Goal: Information Seeking & Learning: Learn about a topic

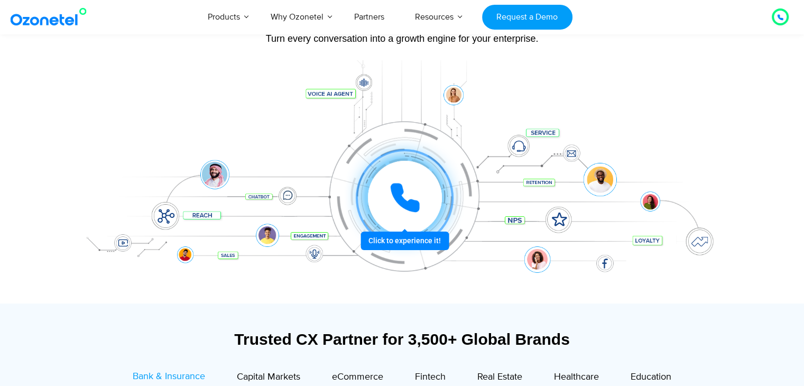
scroll to position [114, 0]
click at [382, 186] on div at bounding box center [405, 197] width 74 height 74
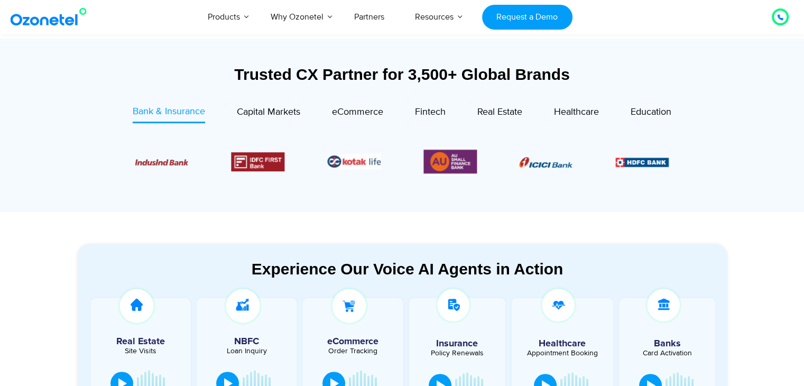
scroll to position [558, 0]
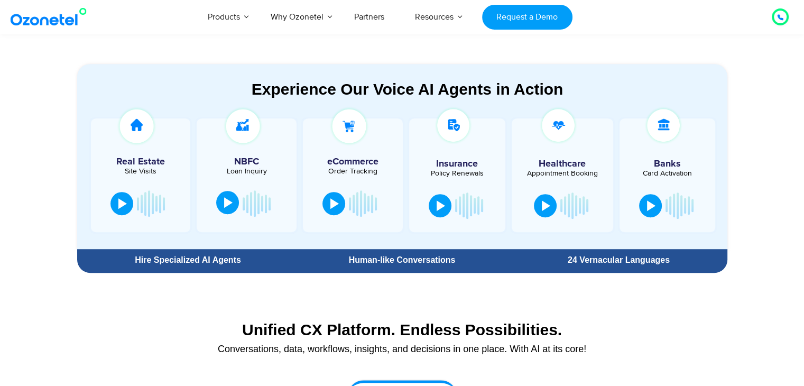
click at [230, 201] on div at bounding box center [228, 202] width 8 height 11
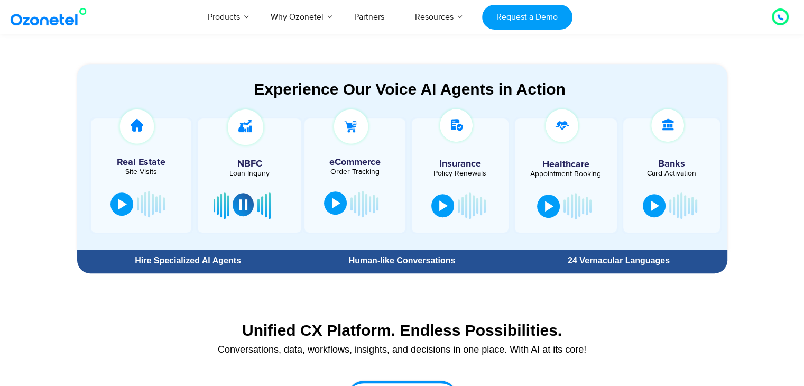
click at [339, 202] on button at bounding box center [335, 202] width 23 height 23
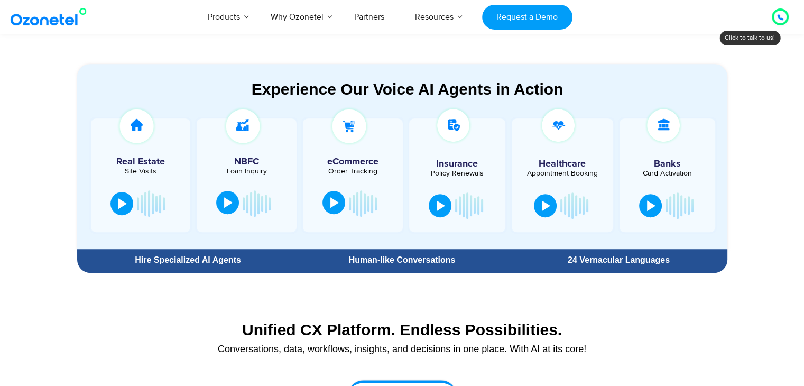
click at [339, 212] on button at bounding box center [333, 202] width 23 height 23
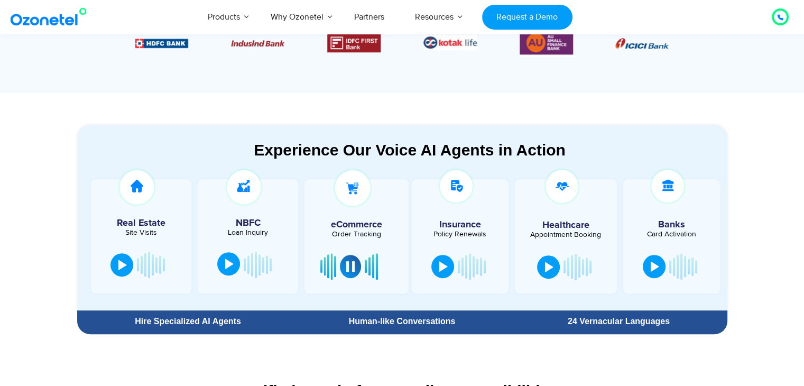
scroll to position [497, 0]
click at [346, 264] on div at bounding box center [350, 265] width 8 height 11
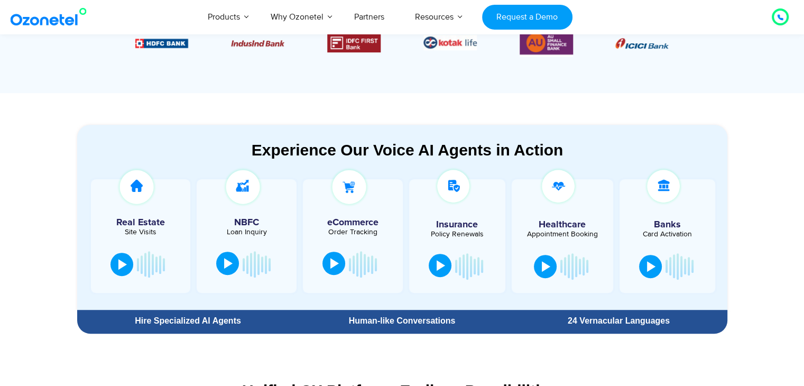
click at [437, 261] on div at bounding box center [441, 265] width 8 height 11
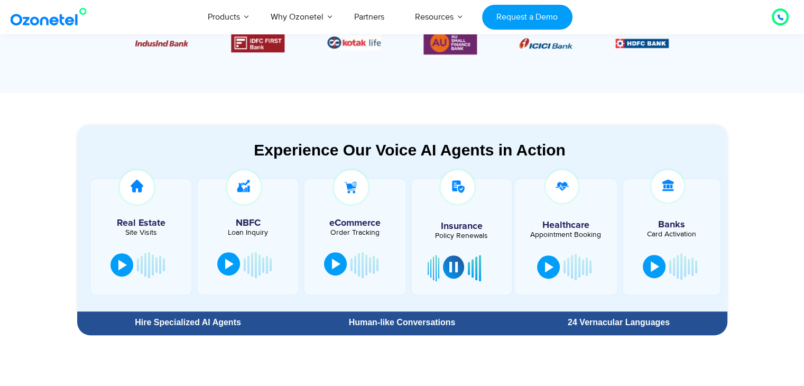
click at [451, 261] on button at bounding box center [453, 266] width 21 height 23
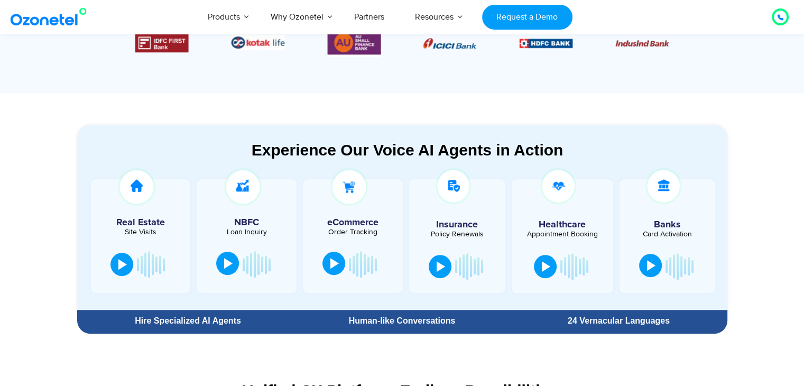
click at [644, 265] on button at bounding box center [650, 265] width 23 height 23
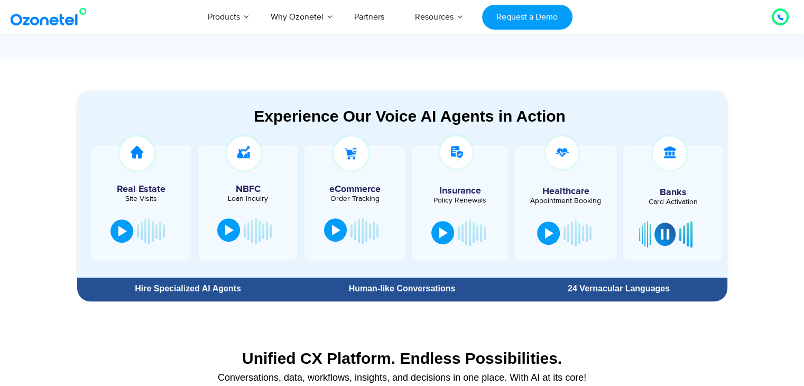
scroll to position [535, 0]
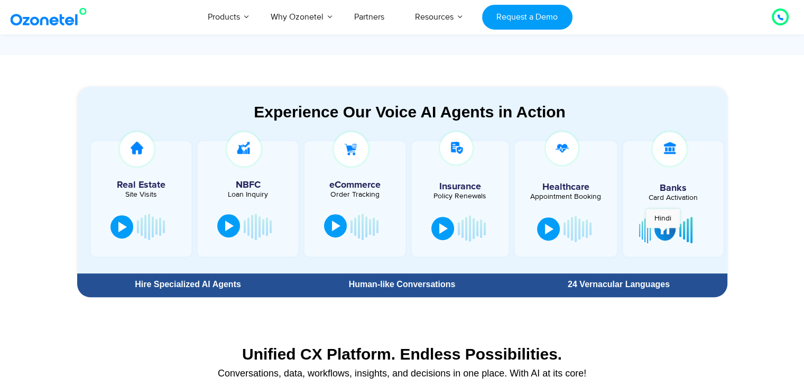
click at [663, 233] on div at bounding box center [665, 229] width 8 height 11
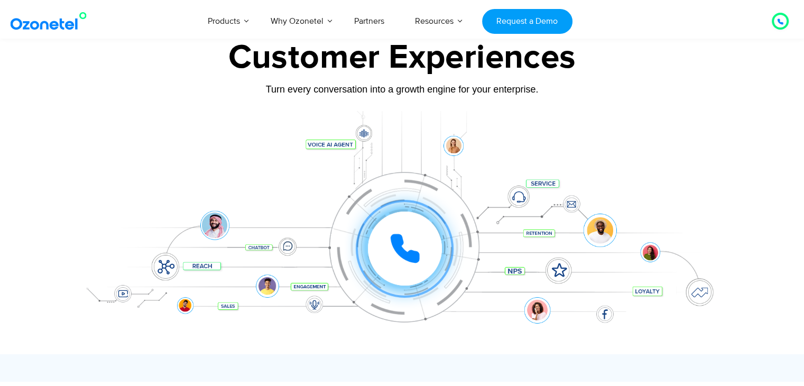
scroll to position [127, 0]
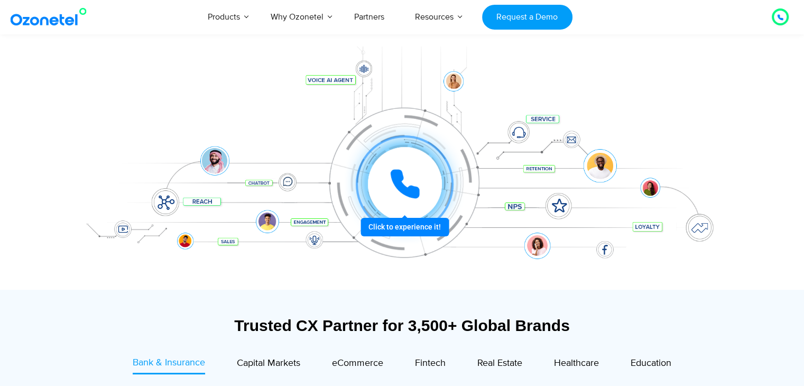
click at [406, 184] on icon at bounding box center [405, 184] width 32 height 32
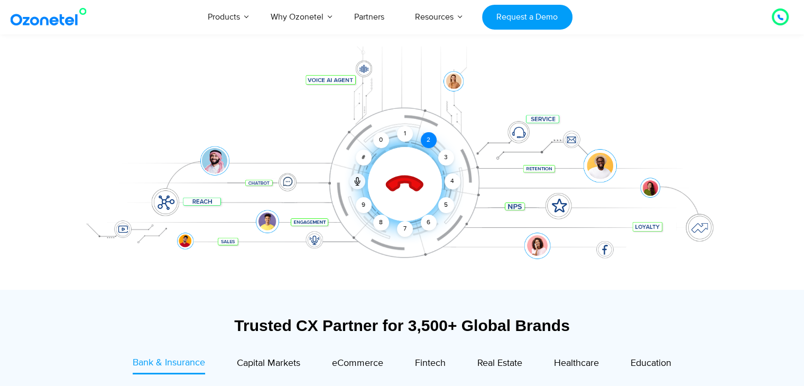
click at [428, 141] on div "2" at bounding box center [429, 140] width 16 height 16
click at [452, 157] on div "3" at bounding box center [446, 158] width 16 height 16
click at [429, 225] on div "6" at bounding box center [429, 223] width 16 height 16
click at [379, 220] on div "8" at bounding box center [381, 223] width 16 height 16
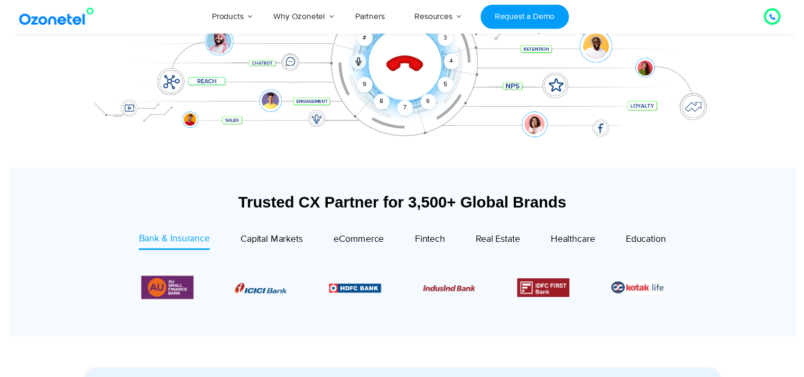
scroll to position [0, 0]
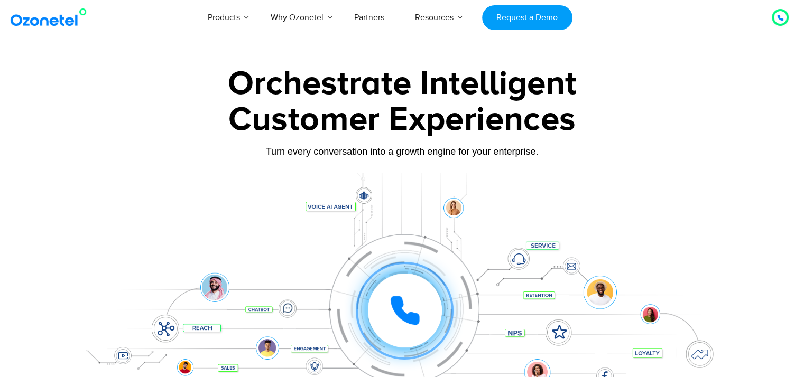
click at [737, 89] on div "Orchestrate Intelligent Customer Experiences Turn every conversation into a gro…" at bounding box center [402, 241] width 677 height 349
